Goal: Task Accomplishment & Management: Manage account settings

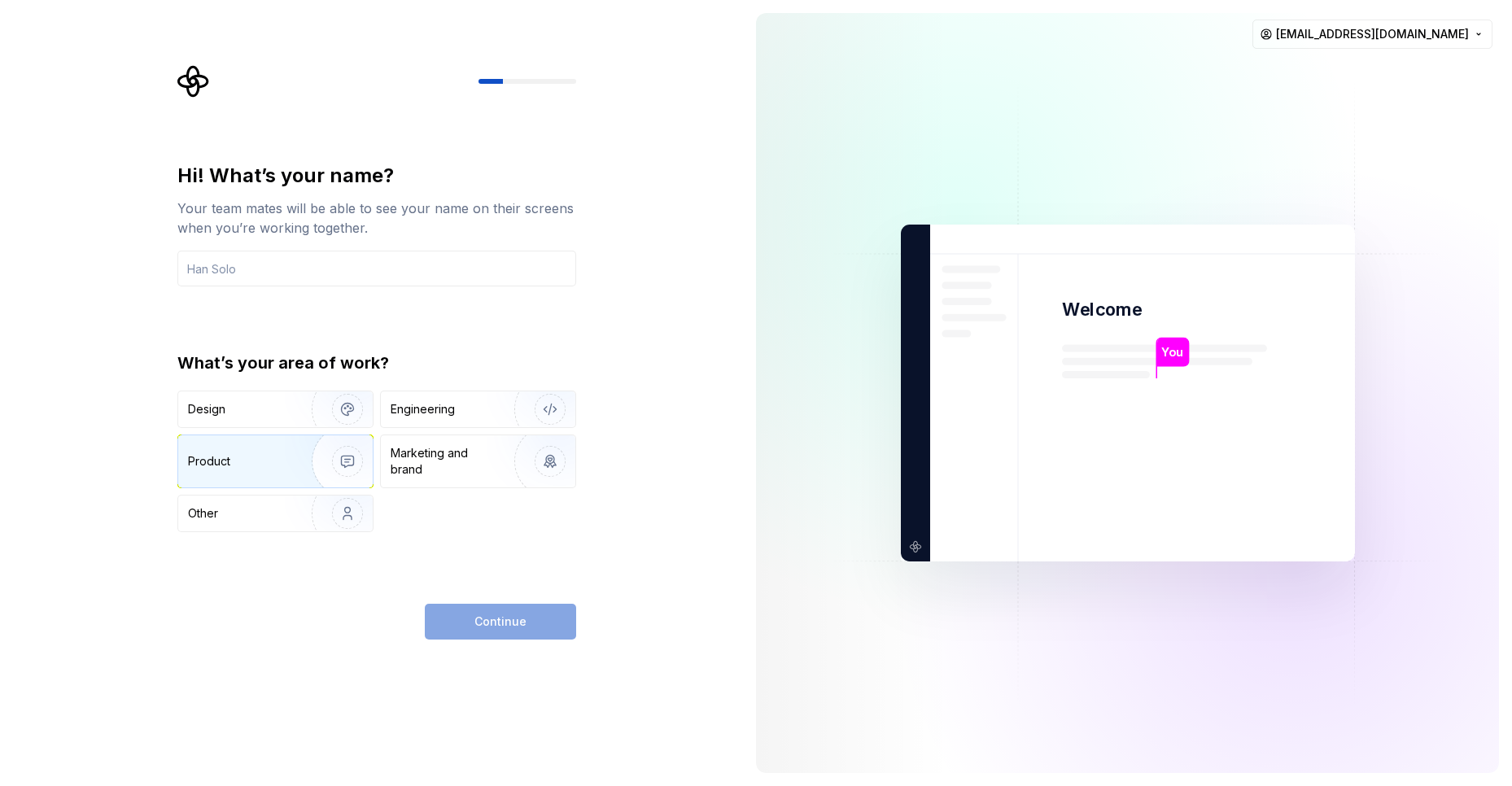
click at [221, 453] on div "Product" at bounding box center [275, 461] width 194 height 52
click at [224, 396] on div "Design" at bounding box center [275, 410] width 194 height 36
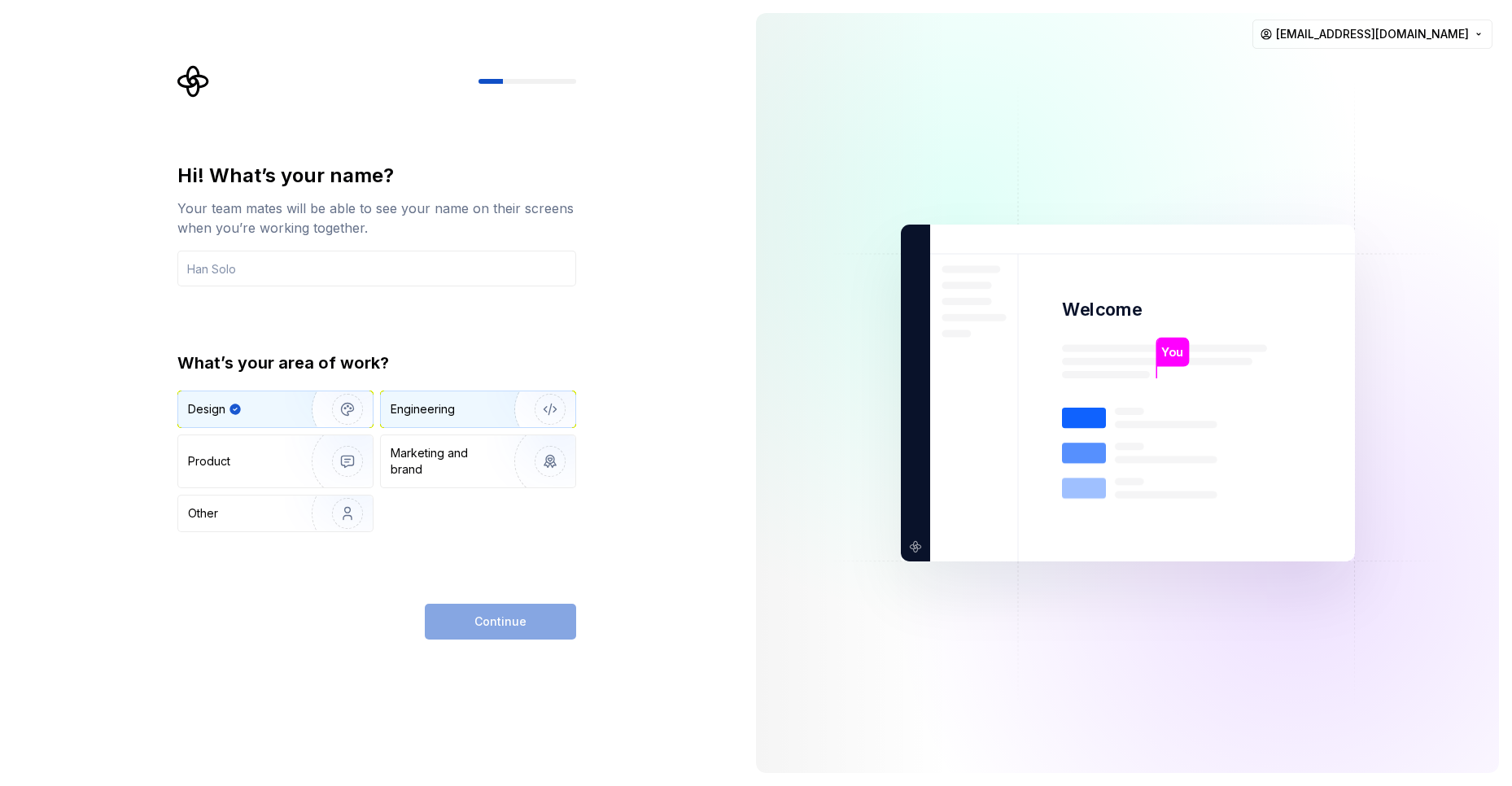
click at [432, 407] on div "Engineering" at bounding box center [422, 409] width 64 height 16
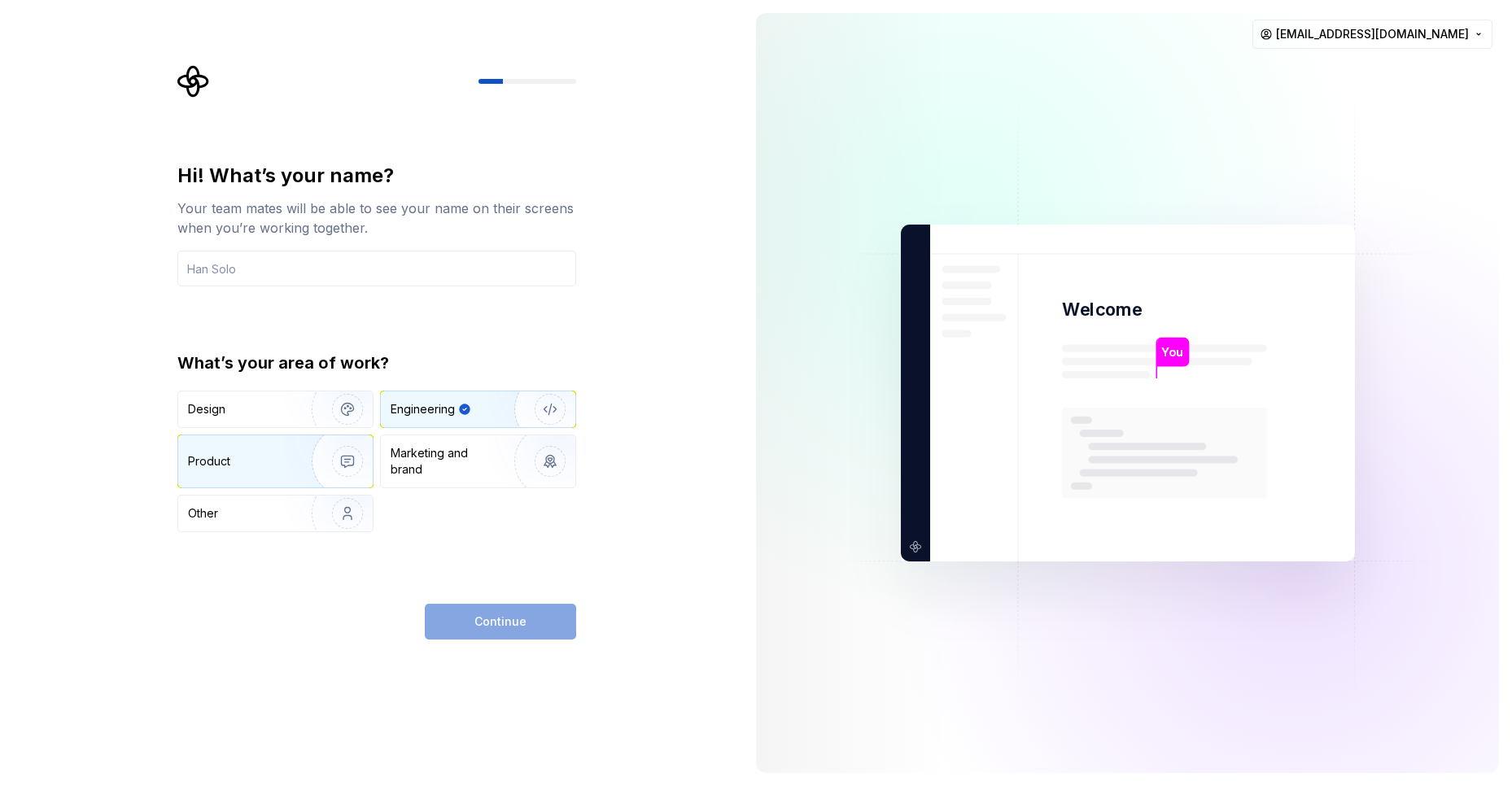
click at [300, 458] on img "button" at bounding box center [336, 461] width 104 height 109
click at [365, 273] on input "text" at bounding box center [376, 269] width 399 height 36
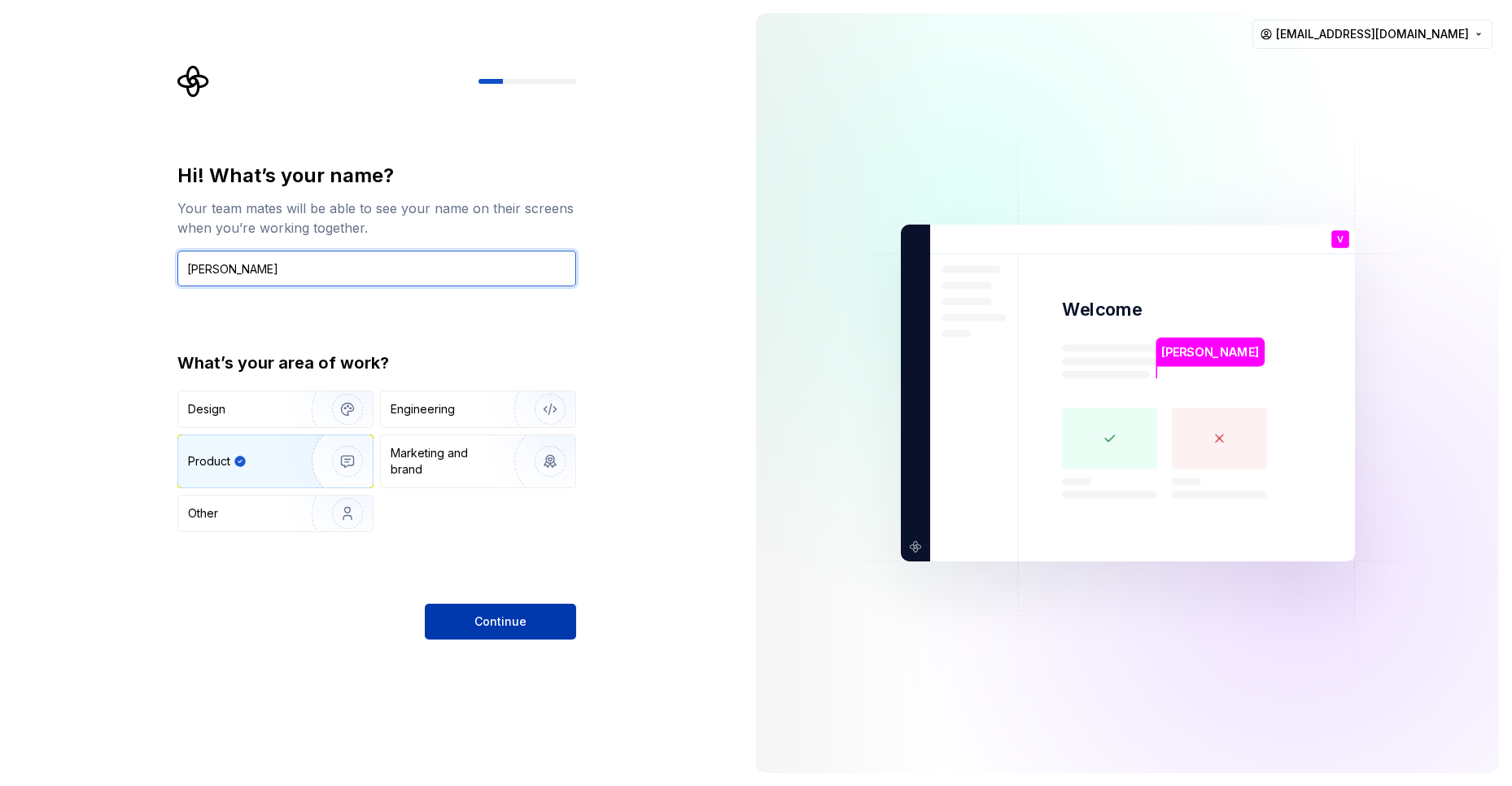
type input "[PERSON_NAME]"
click at [487, 629] on span "Continue" at bounding box center [500, 621] width 52 height 16
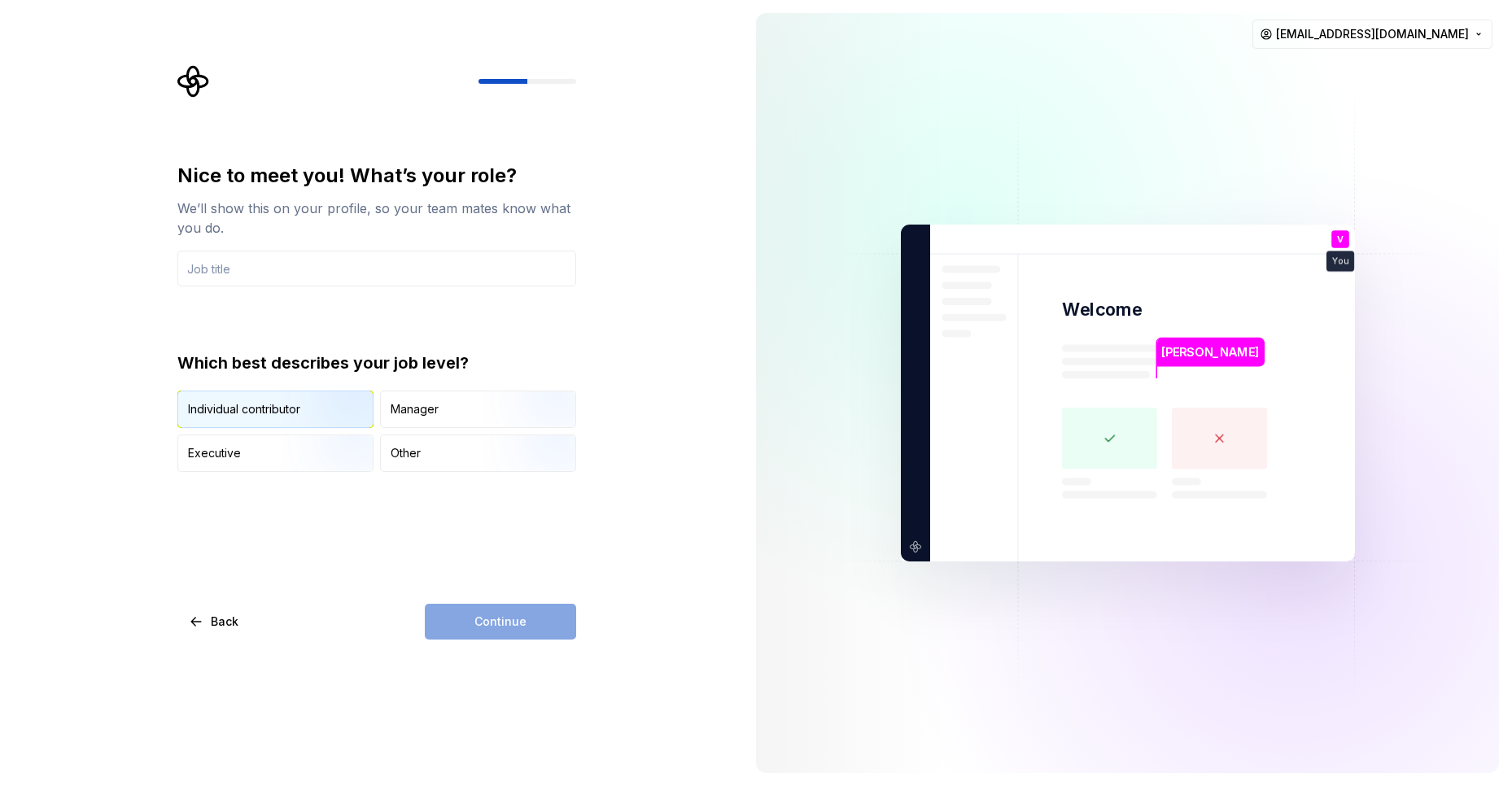
click at [299, 404] on img "button" at bounding box center [333, 430] width 104 height 109
click at [264, 259] on input "text" at bounding box center [376, 269] width 399 height 36
click at [454, 458] on div "Other" at bounding box center [478, 453] width 194 height 36
click at [366, 274] on input "text" at bounding box center [376, 269] width 399 height 36
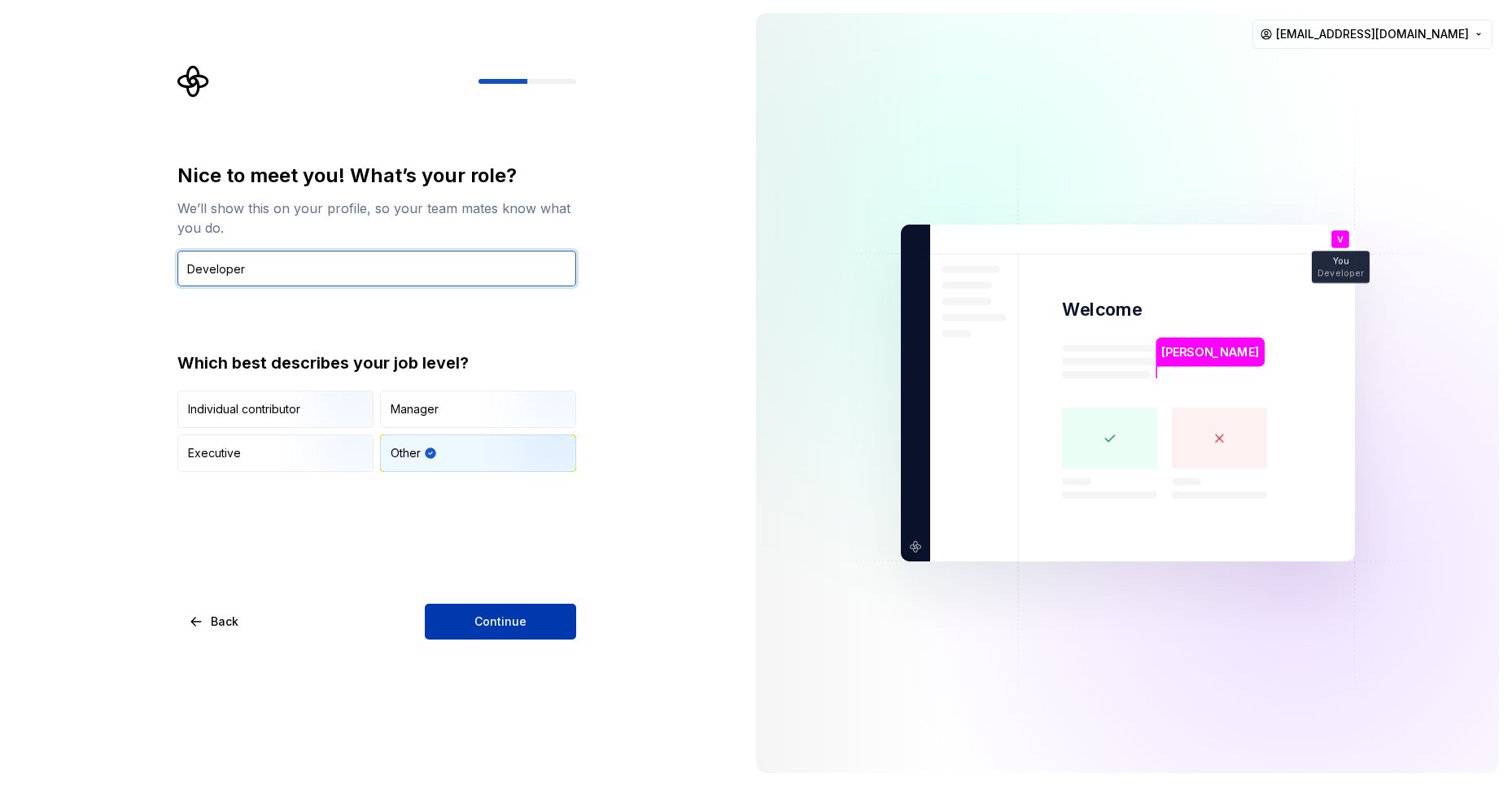
type input "Developer"
click at [479, 628] on span "Continue" at bounding box center [500, 621] width 52 height 16
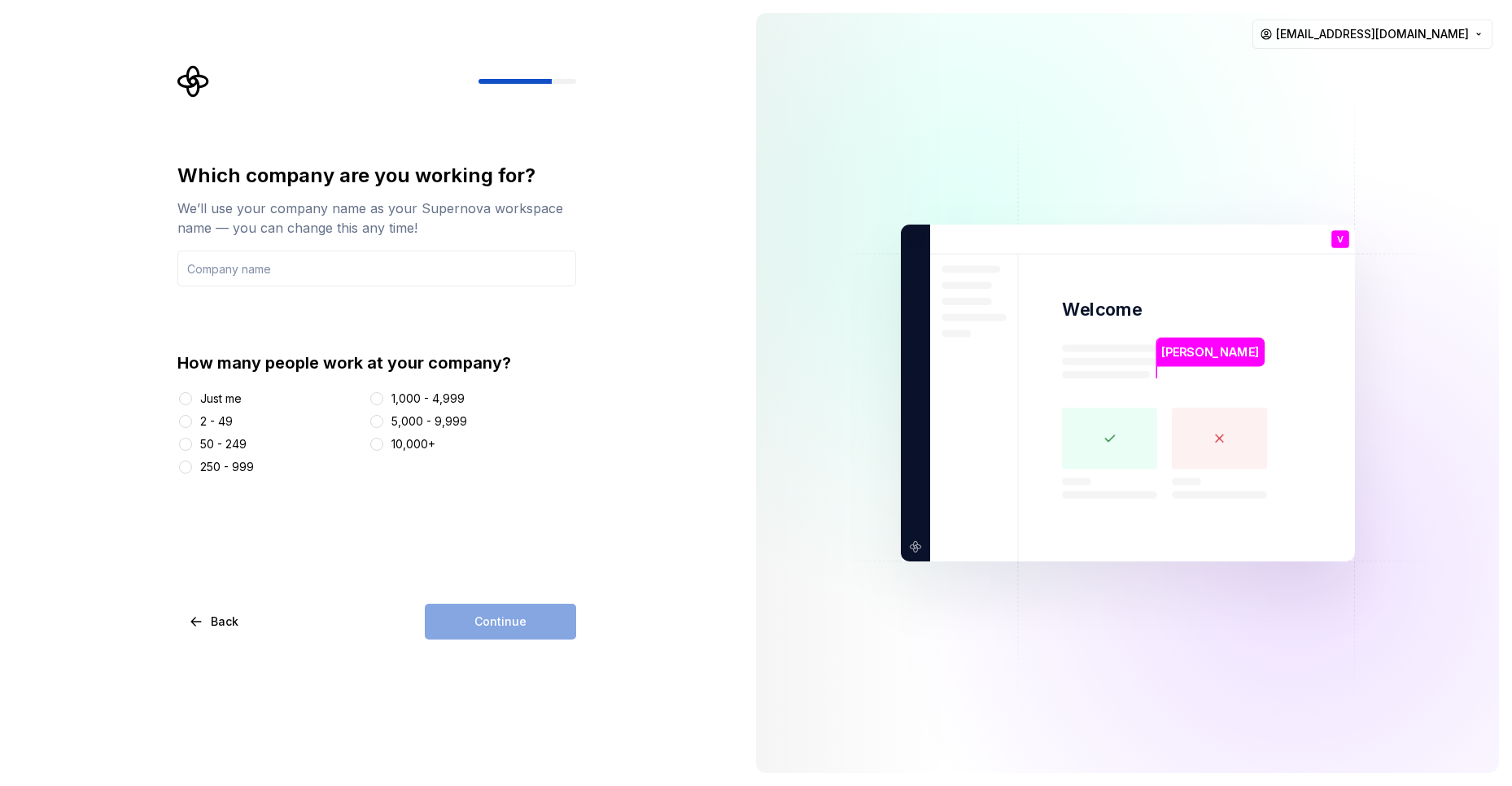
click at [216, 425] on div "2 - 49" at bounding box center [216, 421] width 32 height 16
click at [192, 425] on button "2 - 49" at bounding box center [186, 422] width 13 height 13
click at [327, 252] on input "text" at bounding box center [376, 269] width 399 height 36
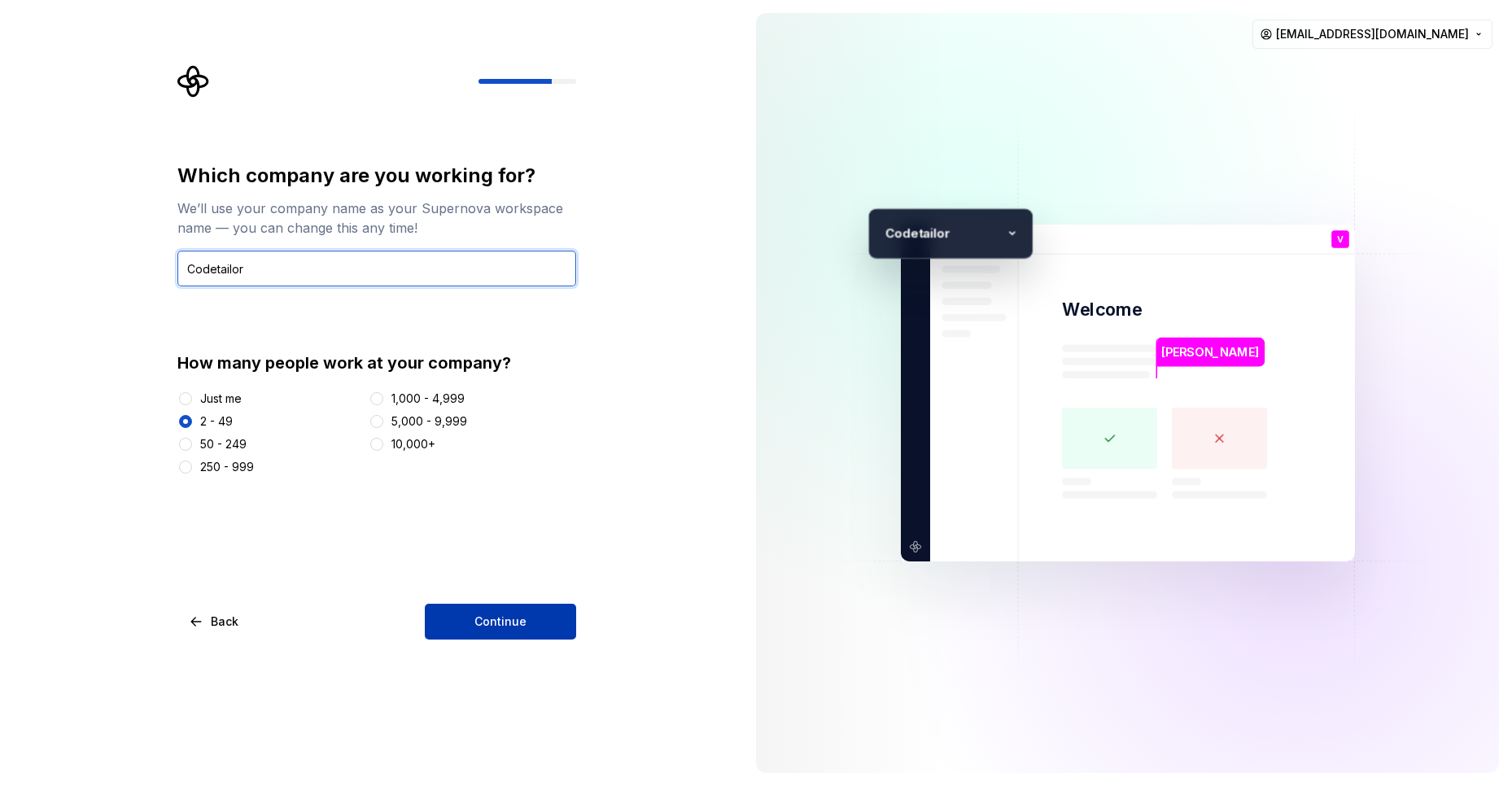
type input "Codetailor"
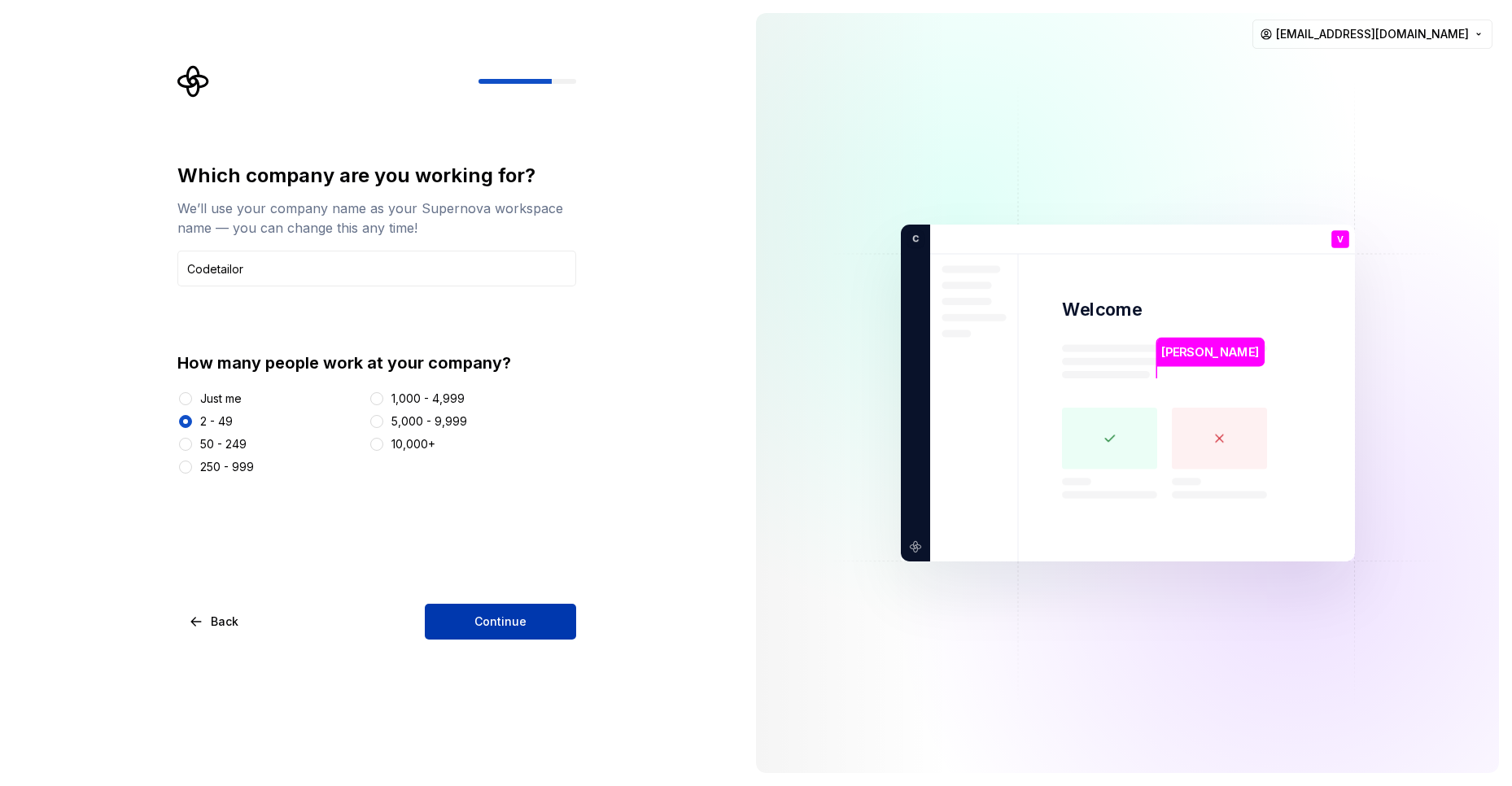
click at [489, 636] on button "Continue" at bounding box center [500, 622] width 151 height 36
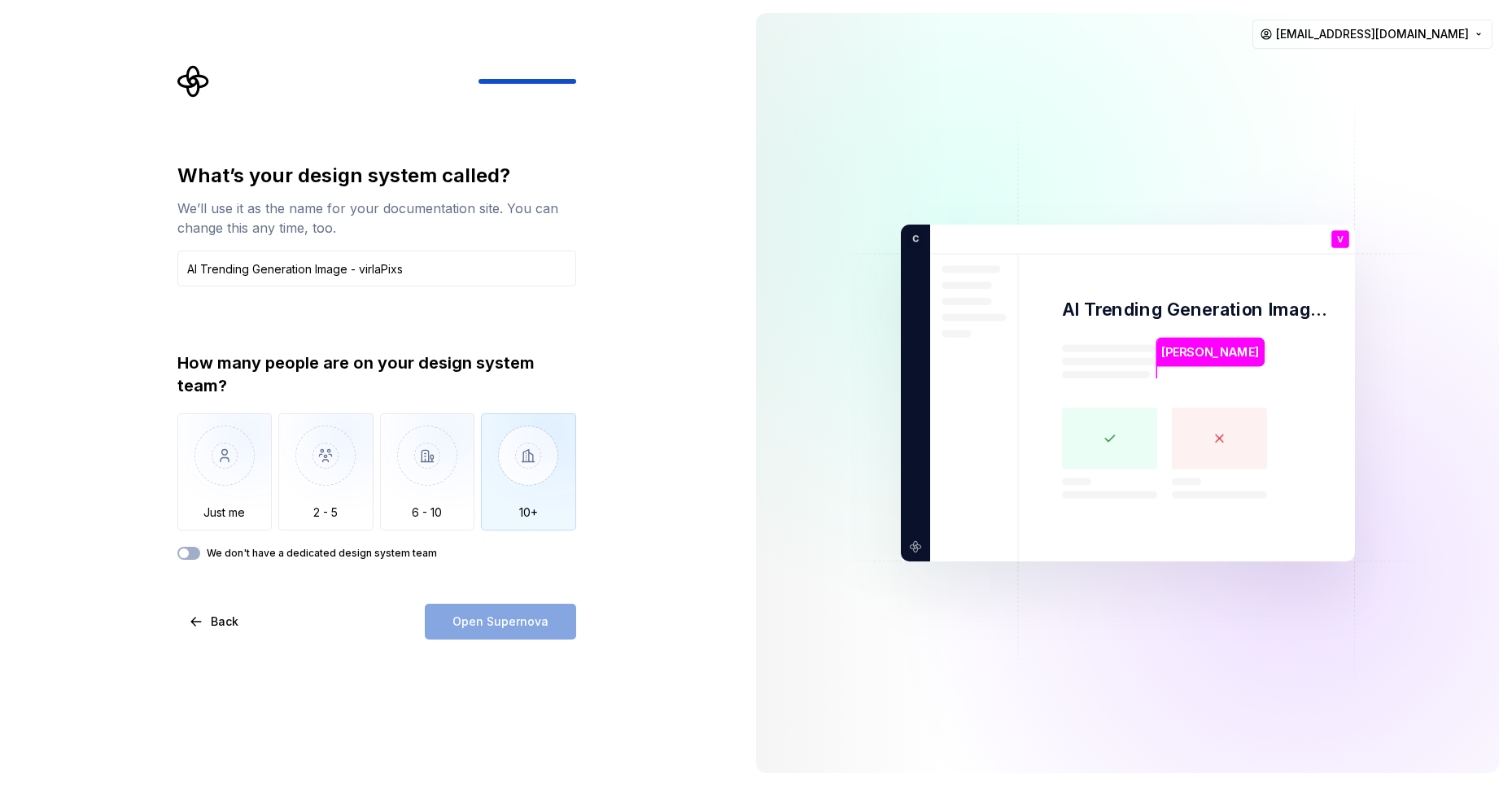
type input "AI Trending Generation Image - virlaPixs"
click at [511, 485] on img "button" at bounding box center [529, 468] width 95 height 109
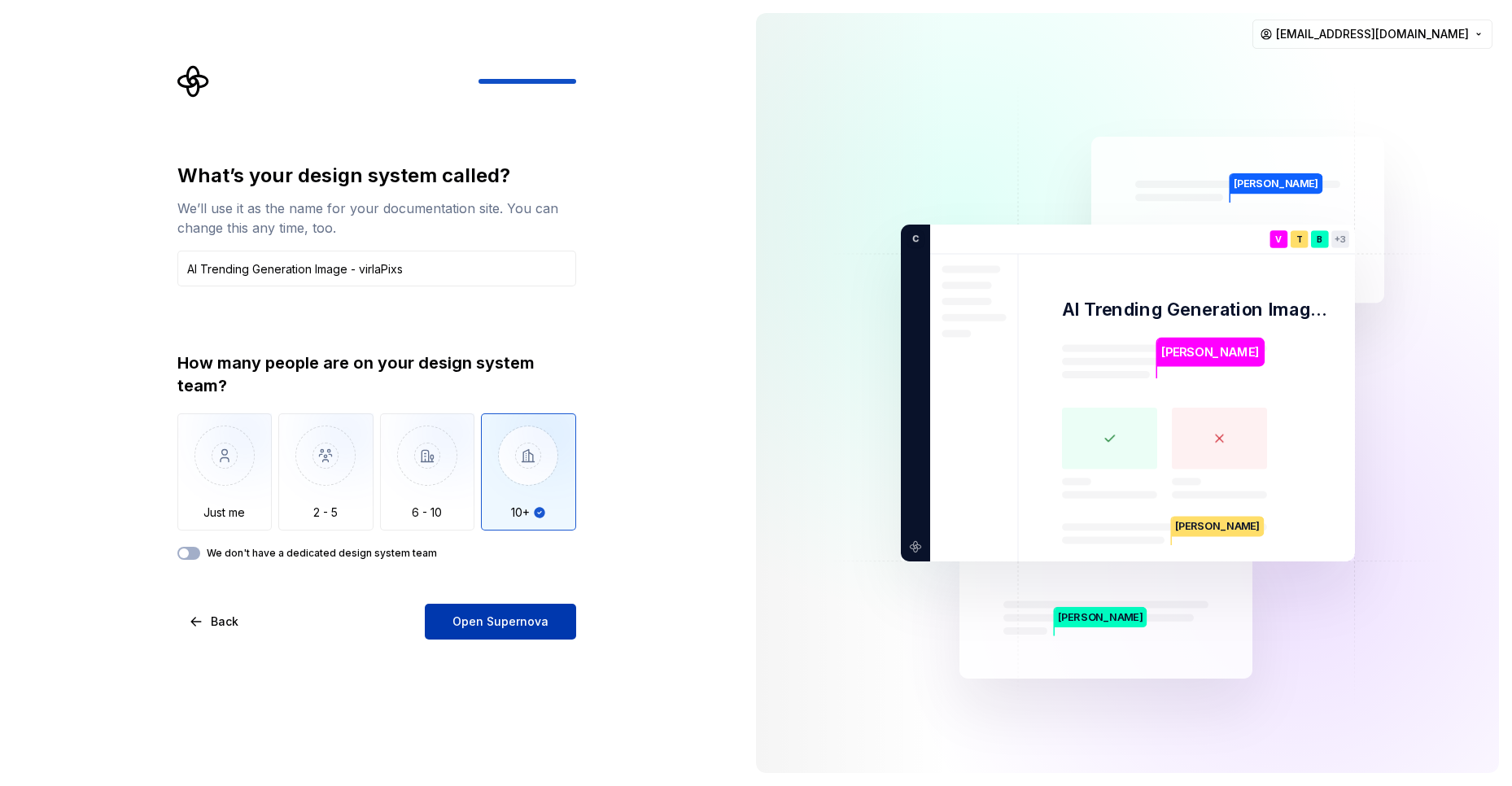
click at [491, 620] on span "Open Supernova" at bounding box center [500, 621] width 96 height 16
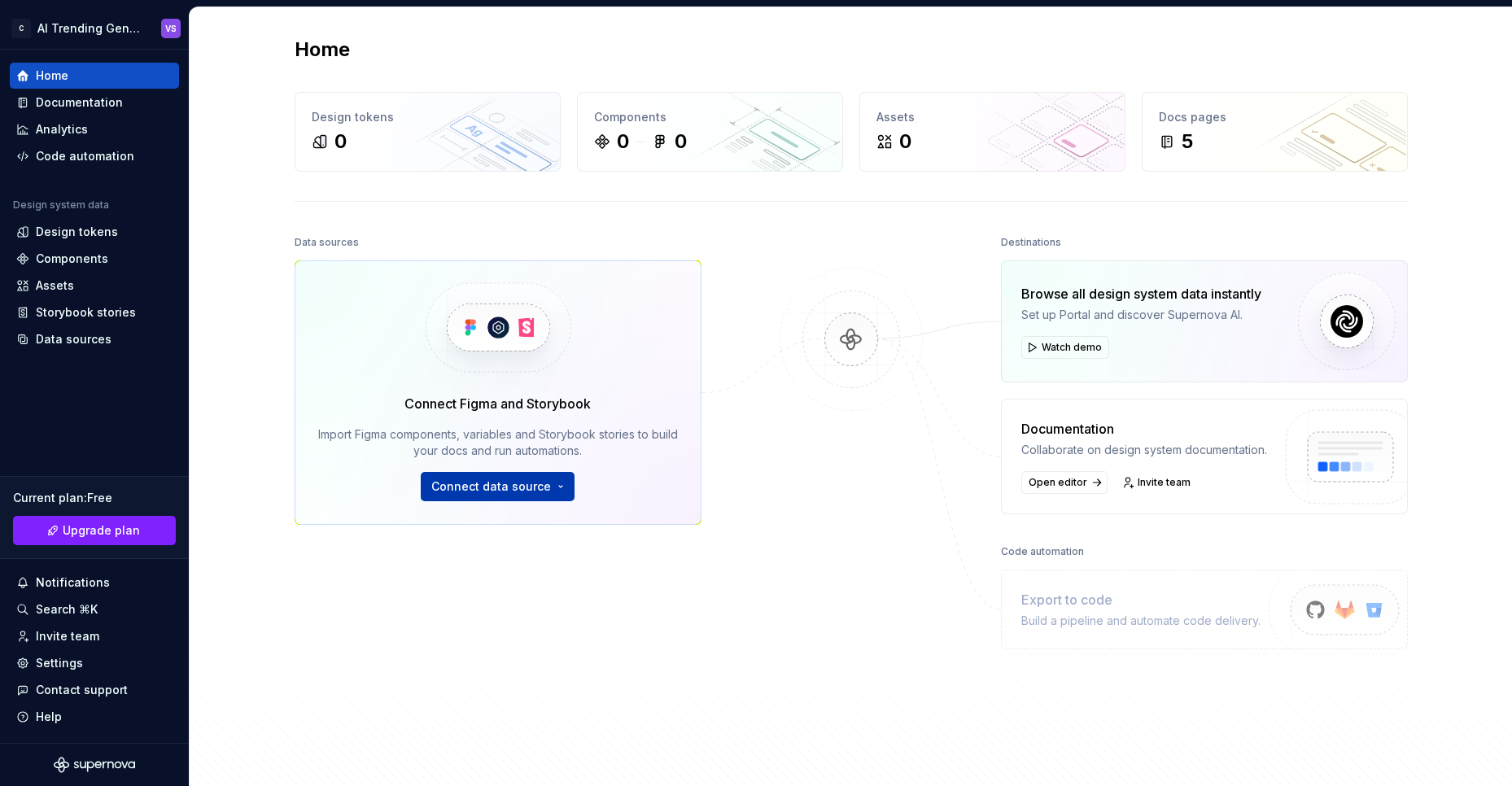
click at [502, 497] on button "Connect data source" at bounding box center [497, 486] width 153 height 30
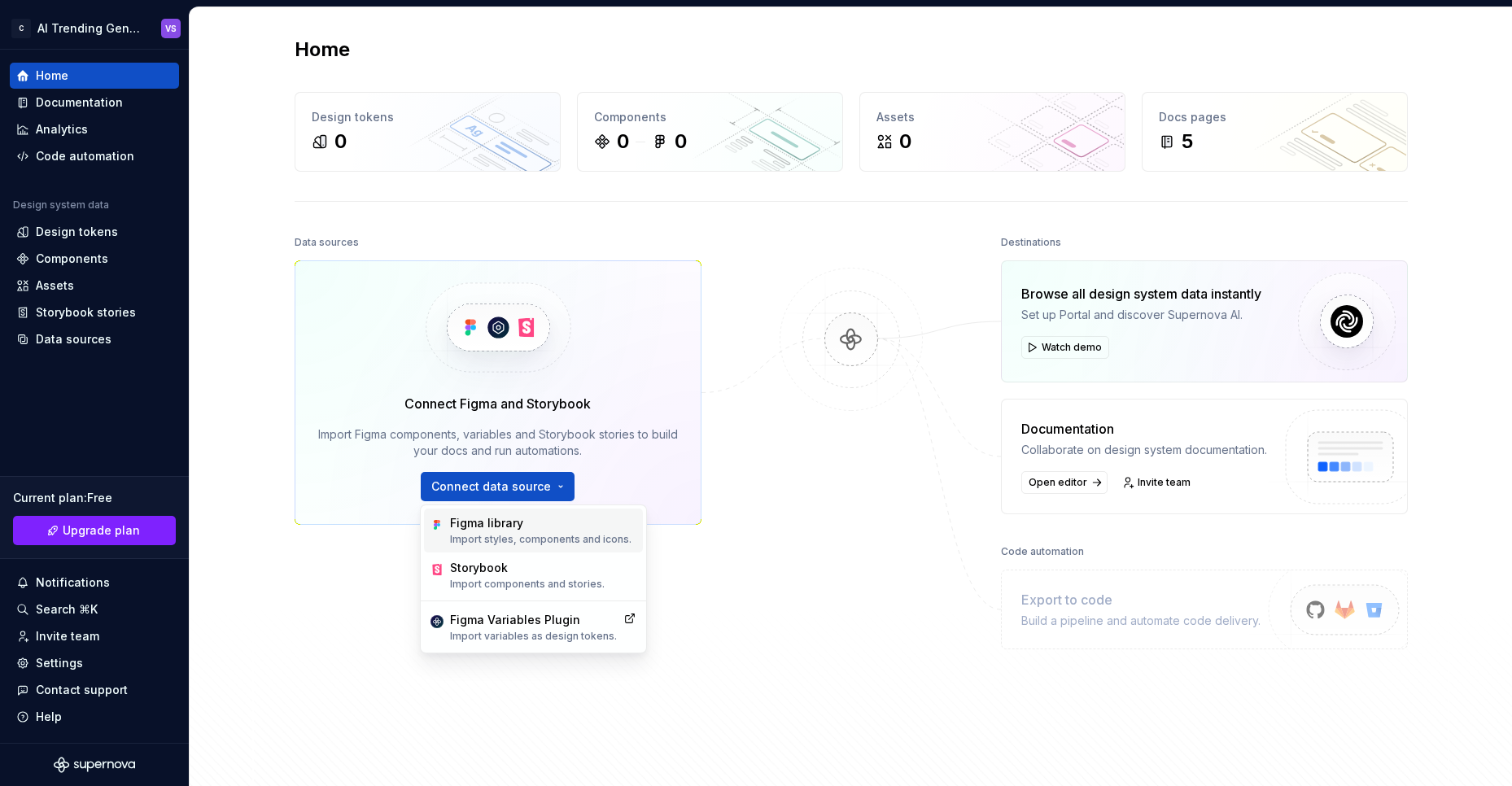
click at [494, 528] on div "Figma library" at bounding box center [540, 523] width 181 height 16
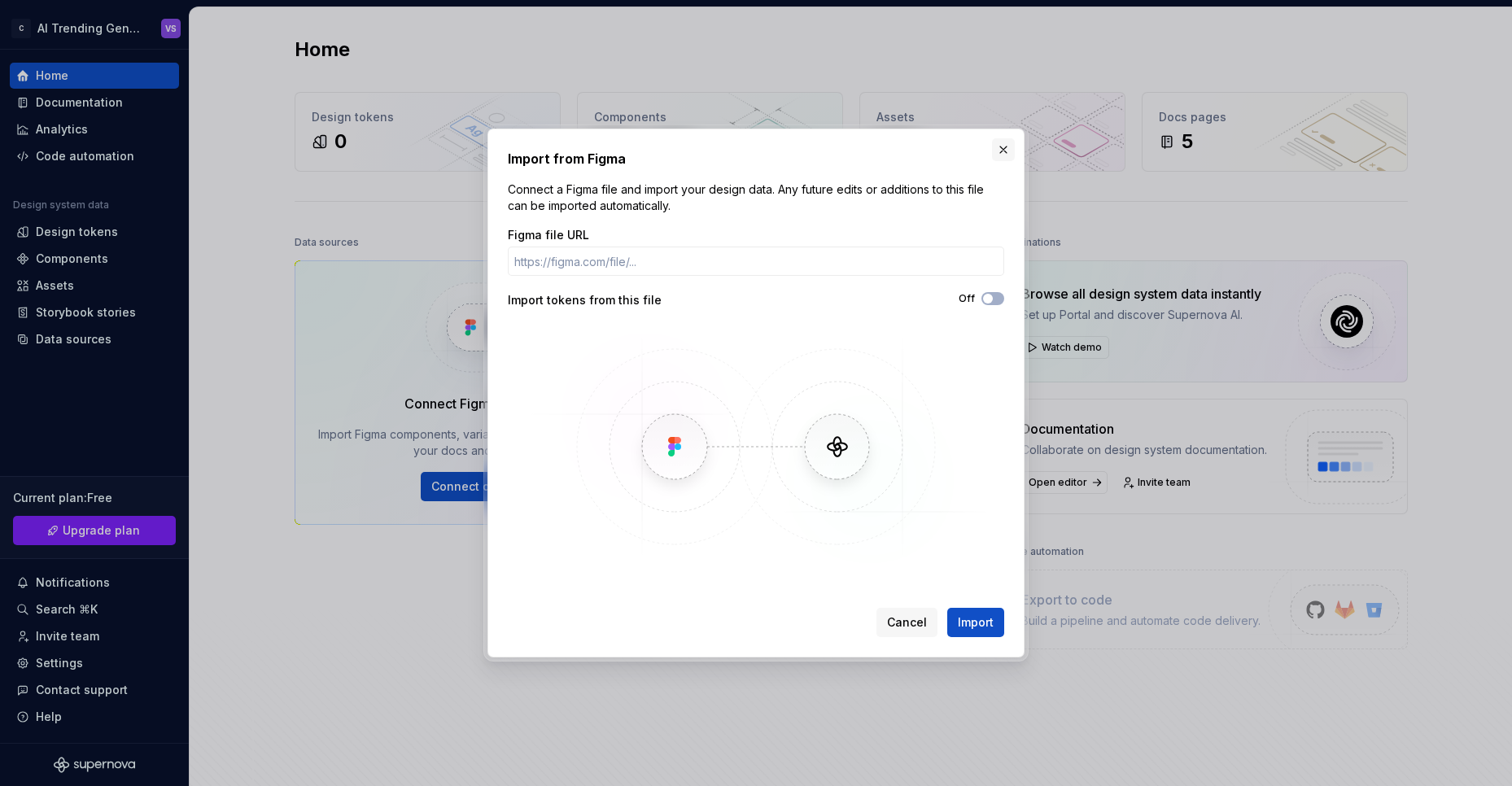
drag, startPoint x: 1008, startPoint y: 154, endPoint x: 988, endPoint y: 191, distance: 42.1
click at [1008, 155] on button "button" at bounding box center [1003, 150] width 23 height 23
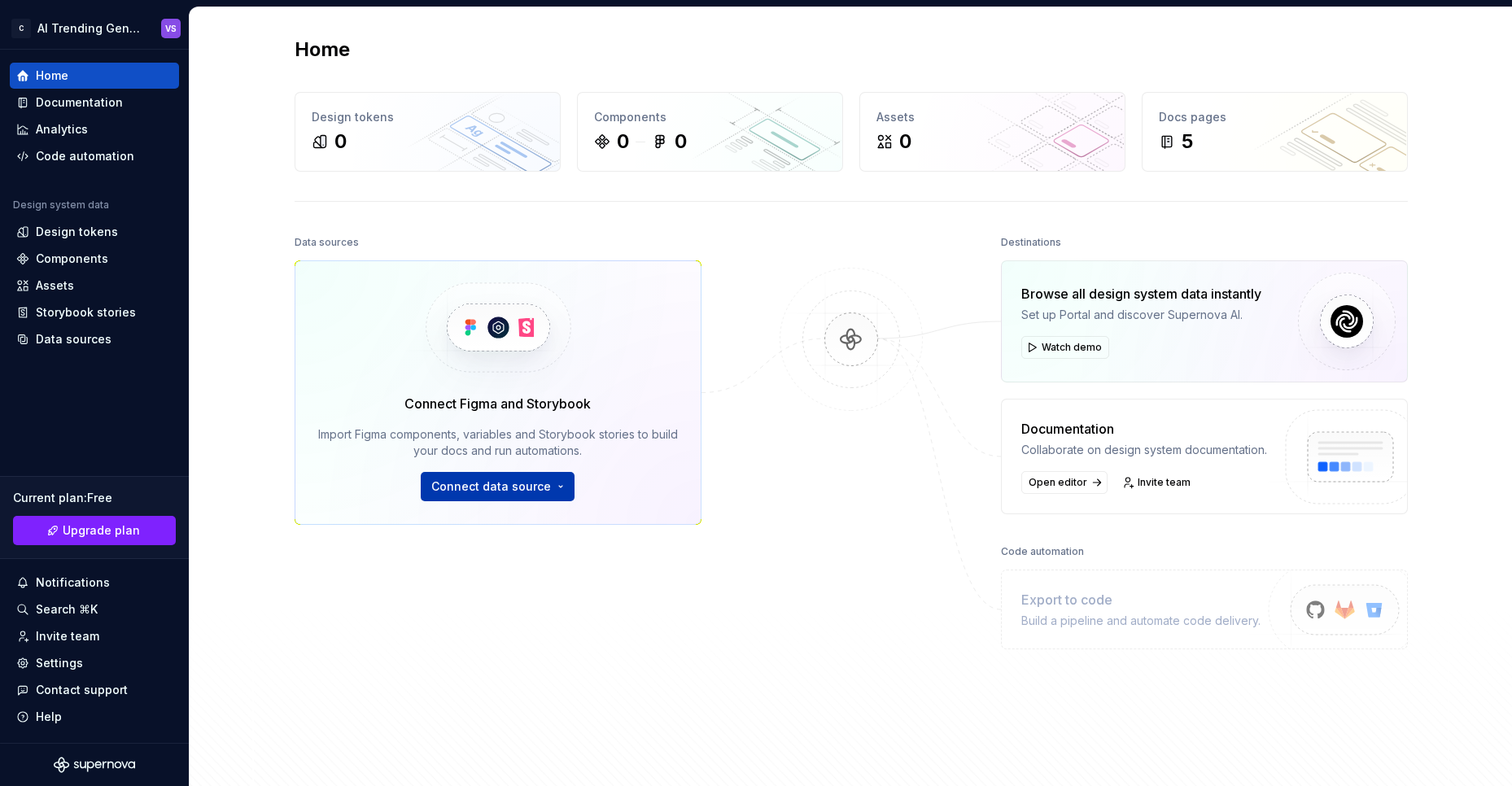
click at [542, 492] on span "Connect data source" at bounding box center [492, 486] width 120 height 16
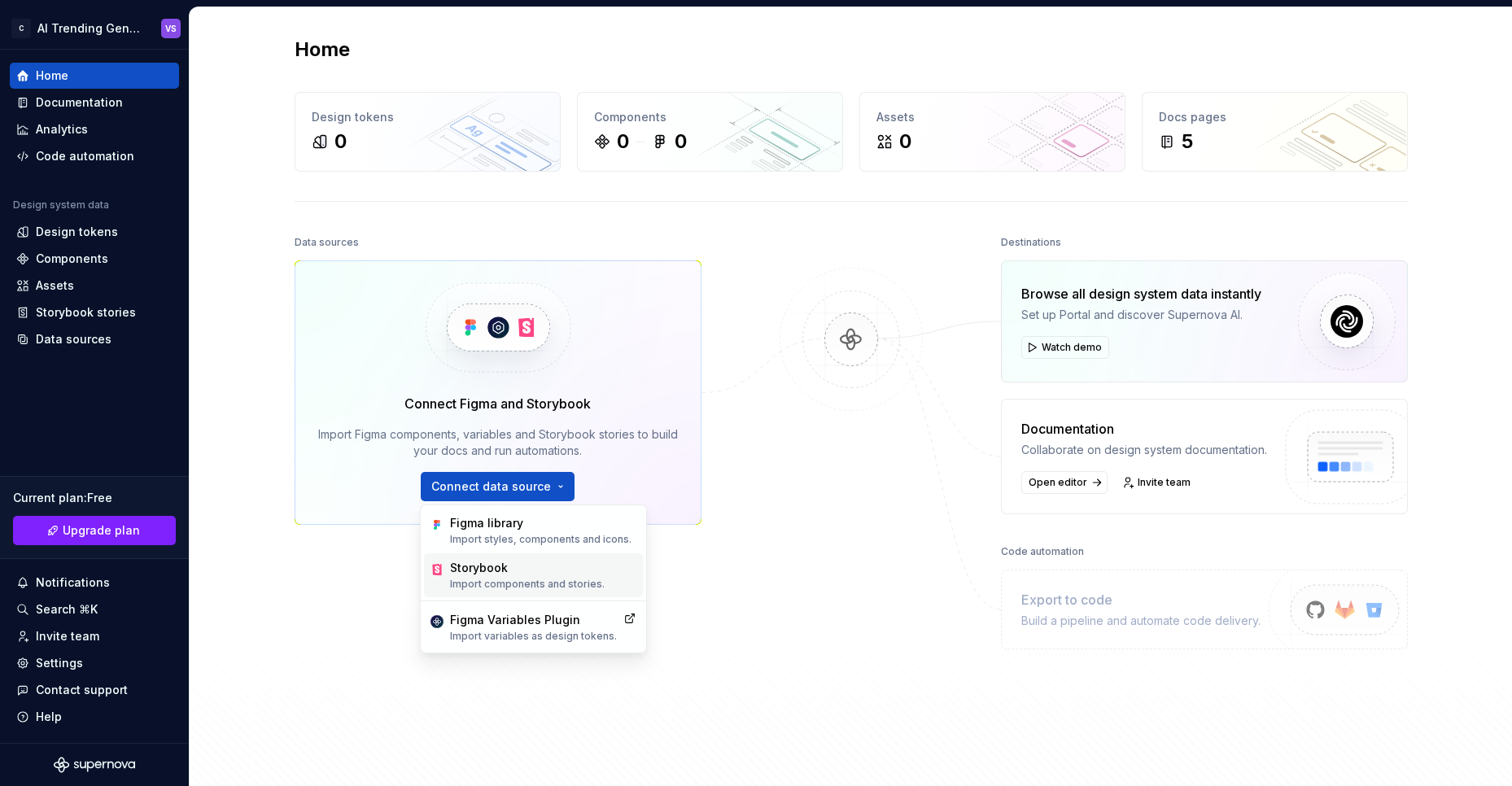
click at [552, 577] on div "Storybook Import components and stories." at bounding box center [527, 575] width 154 height 30
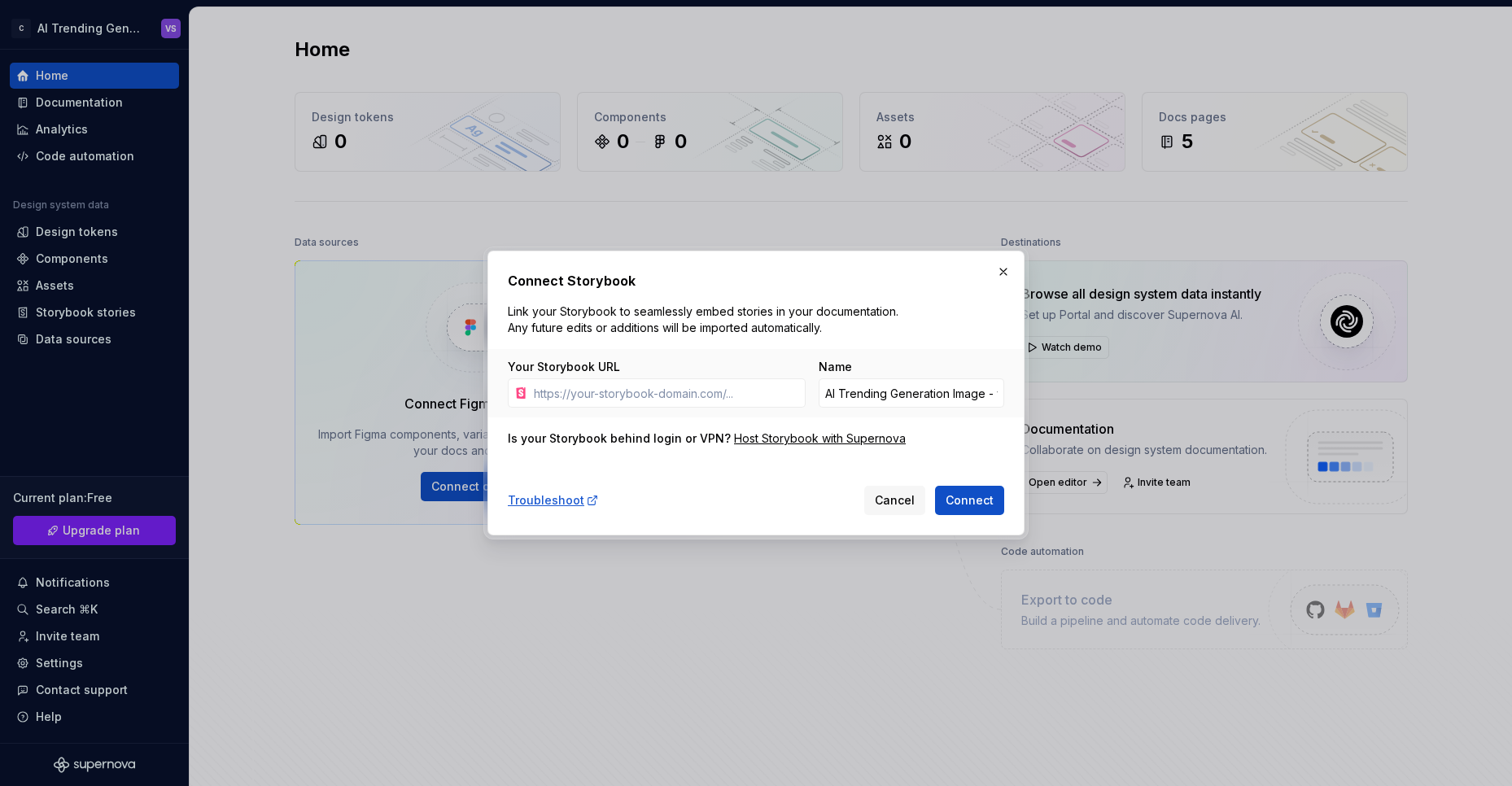
click at [892, 492] on button "Cancel" at bounding box center [895, 500] width 61 height 30
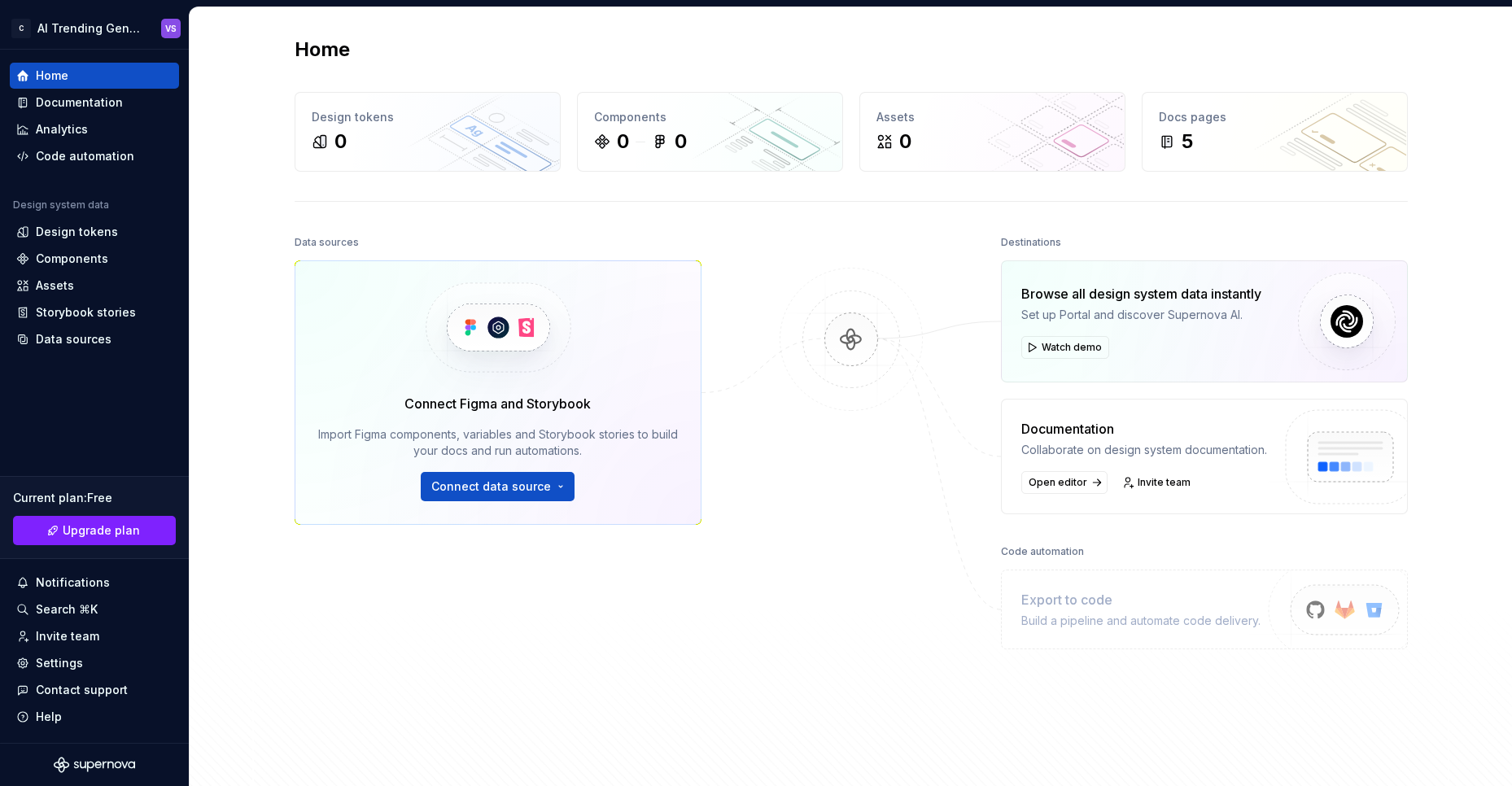
click at [544, 416] on div "Connect Figma and Storybook Import Figma components, variables and Storybook st…" at bounding box center [498, 447] width 360 height 108
click at [525, 494] on span "Connect data source" at bounding box center [492, 486] width 120 height 16
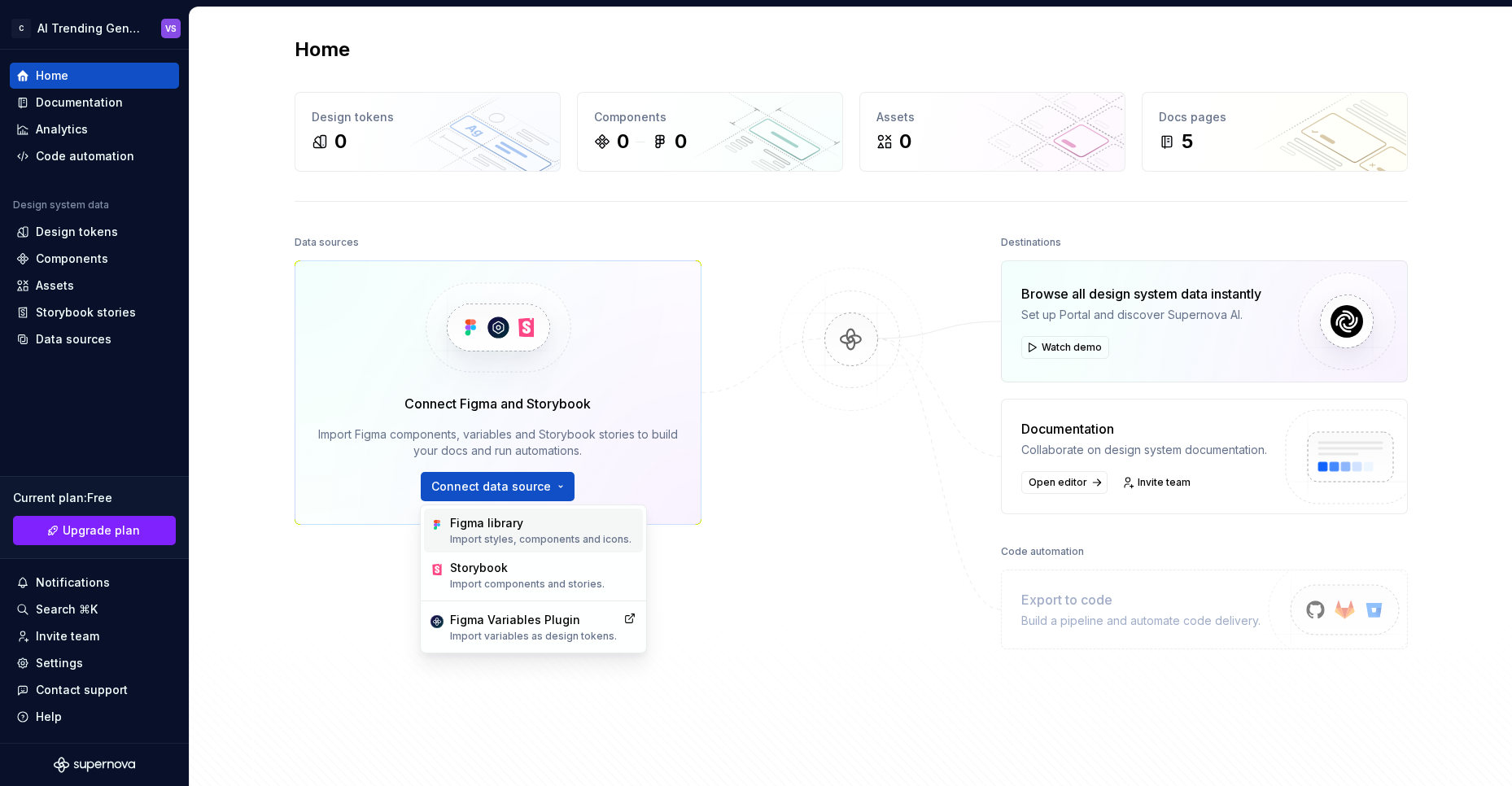
click at [535, 548] on div "Figma library Import styles, components and icons." at bounding box center [534, 531] width 219 height 44
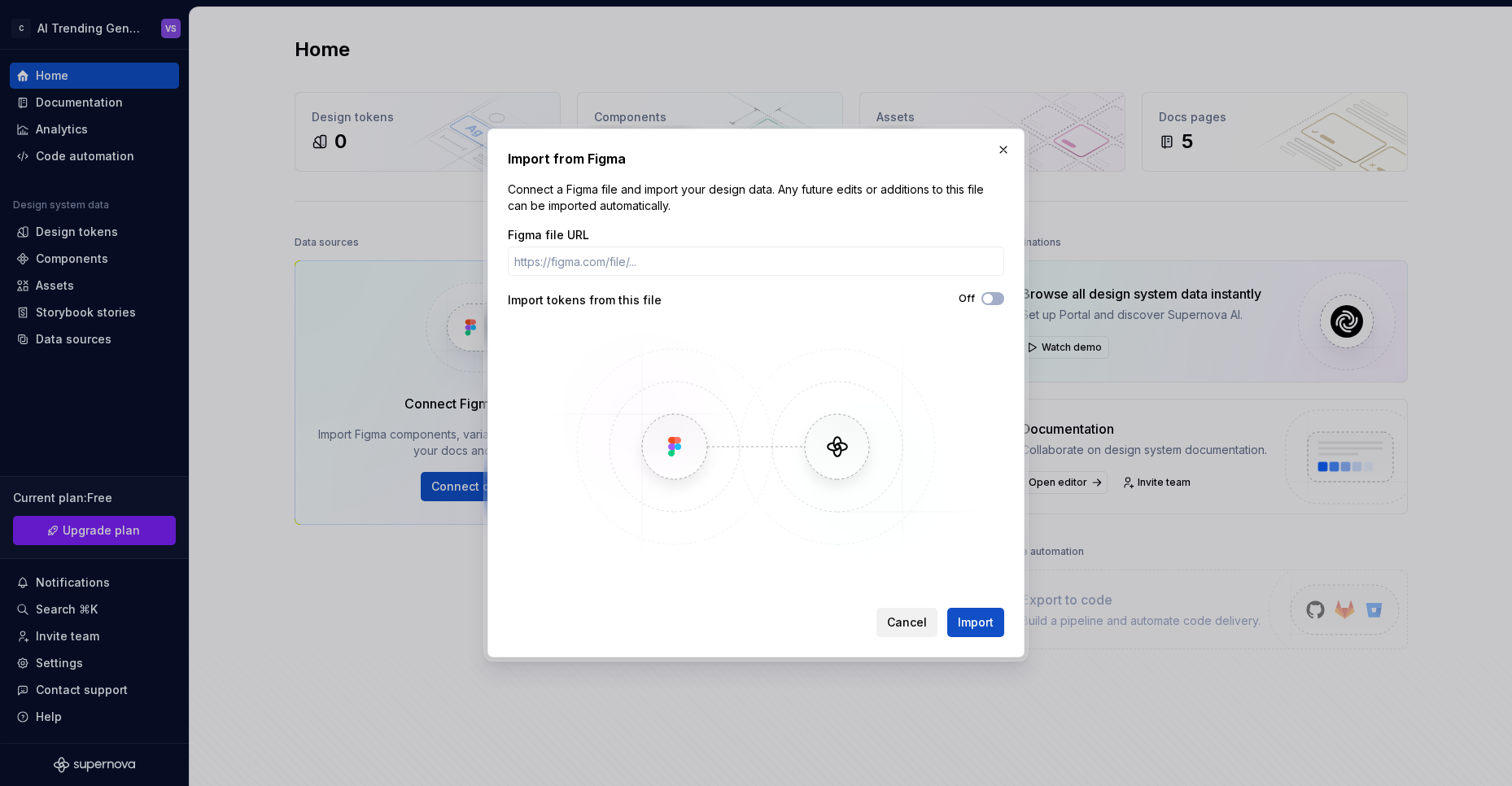
click at [890, 615] on button "Cancel" at bounding box center [907, 622] width 61 height 30
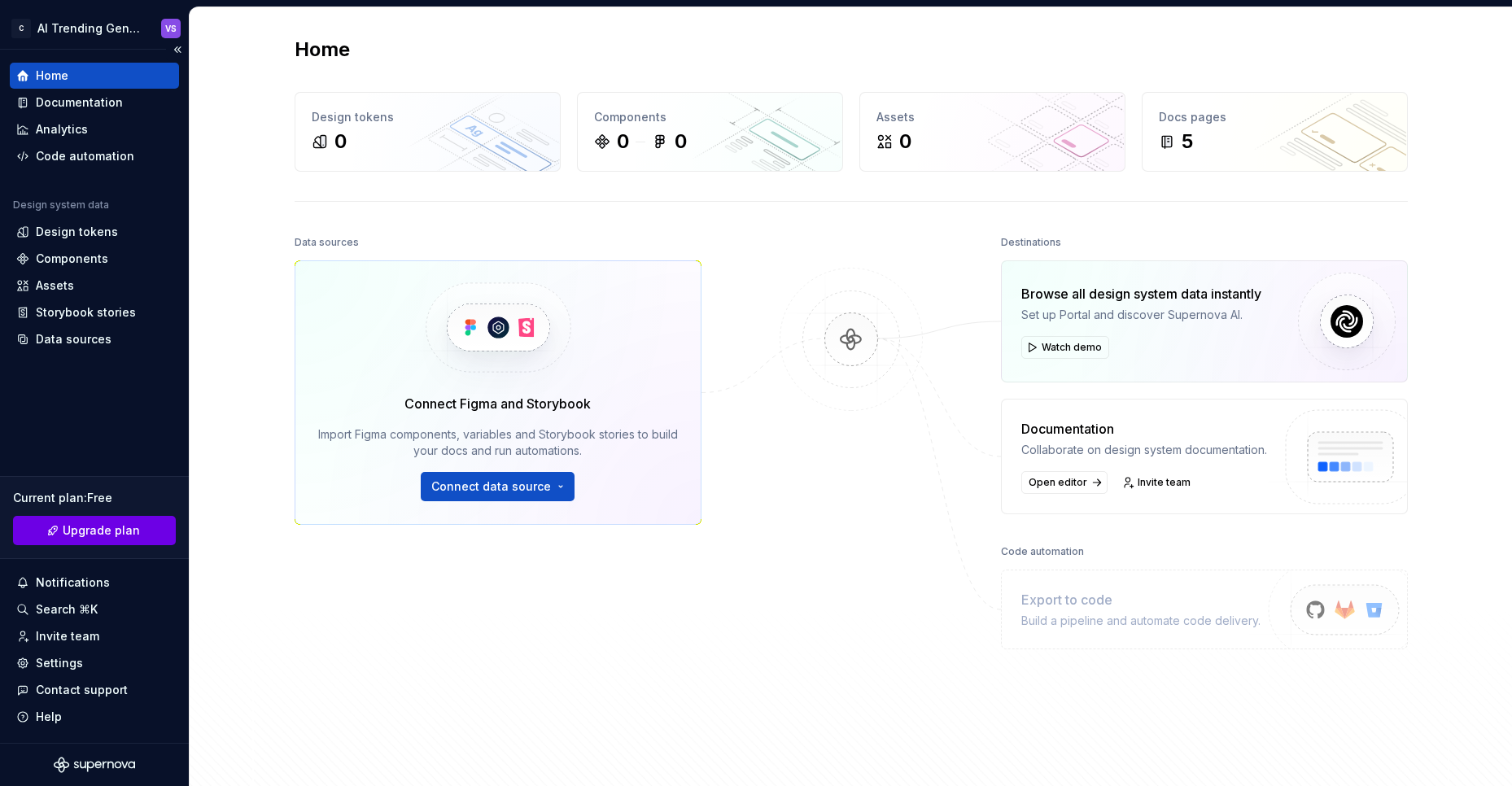
click at [73, 538] on span "Upgrade plan" at bounding box center [101, 530] width 77 height 16
click at [508, 334] on img at bounding box center [497, 327] width 199 height 132
click at [471, 336] on img at bounding box center [497, 327] width 199 height 132
click at [521, 476] on button "Connect data source" at bounding box center [497, 486] width 153 height 30
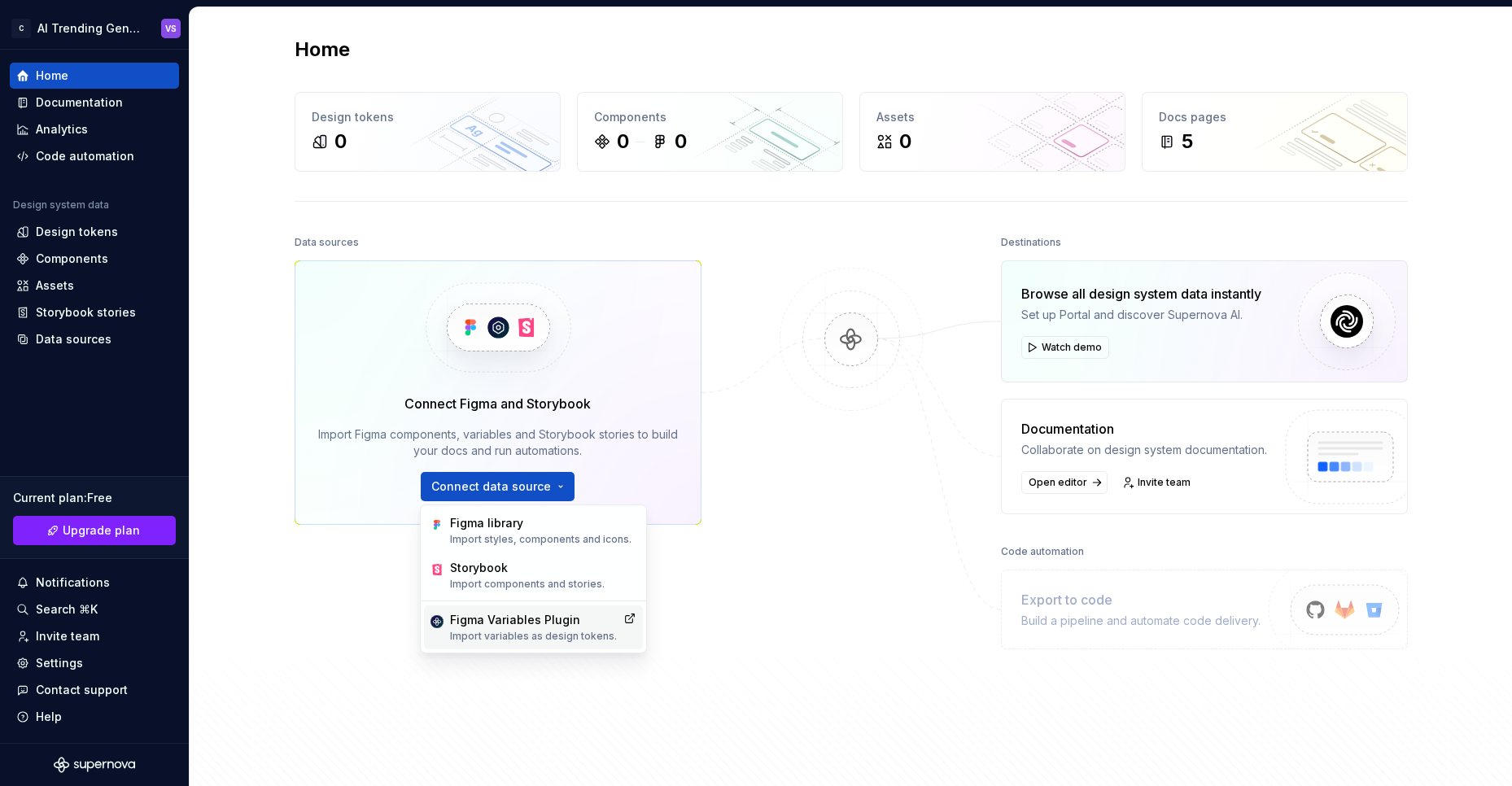
click at [577, 608] on div "Figma Variables Plugin Import variables as design tokens." at bounding box center [534, 627] width 219 height 44
